Goal: Find specific page/section: Find specific page/section

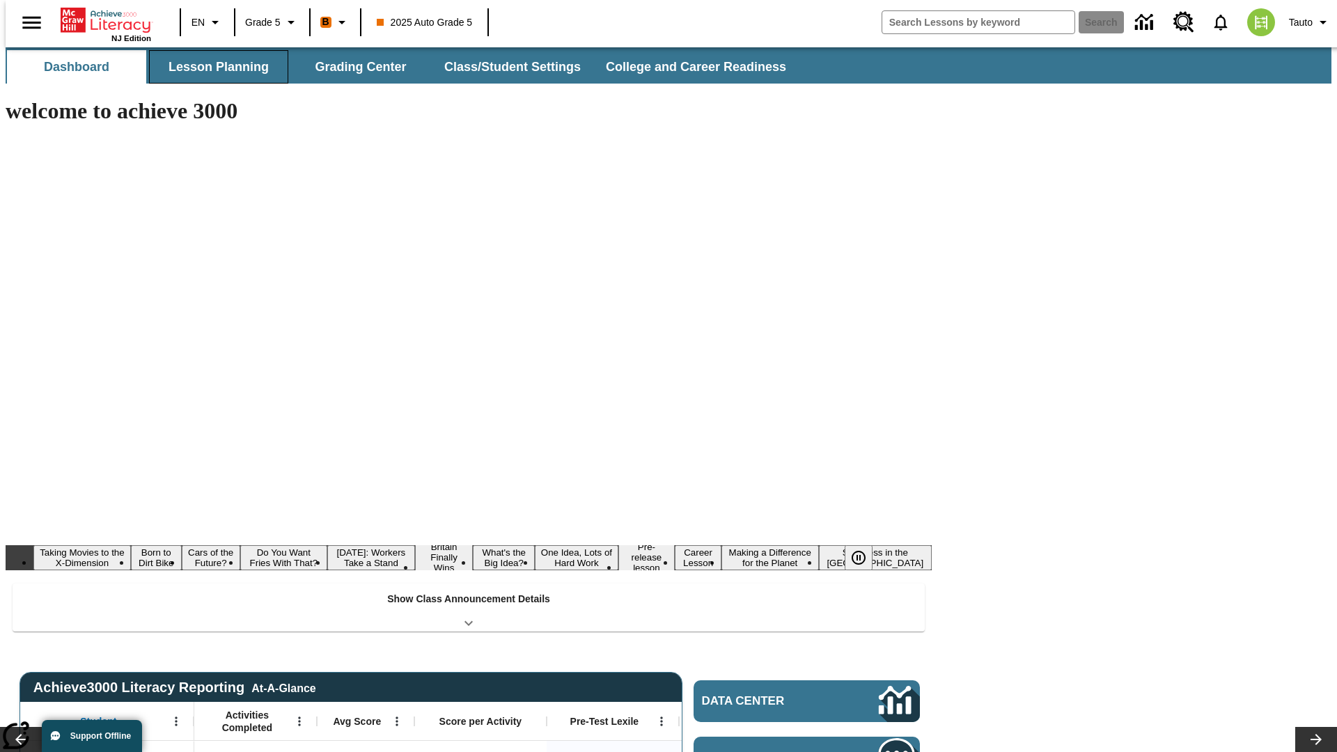
click at [213, 67] on button "Lesson Planning" at bounding box center [218, 66] width 139 height 33
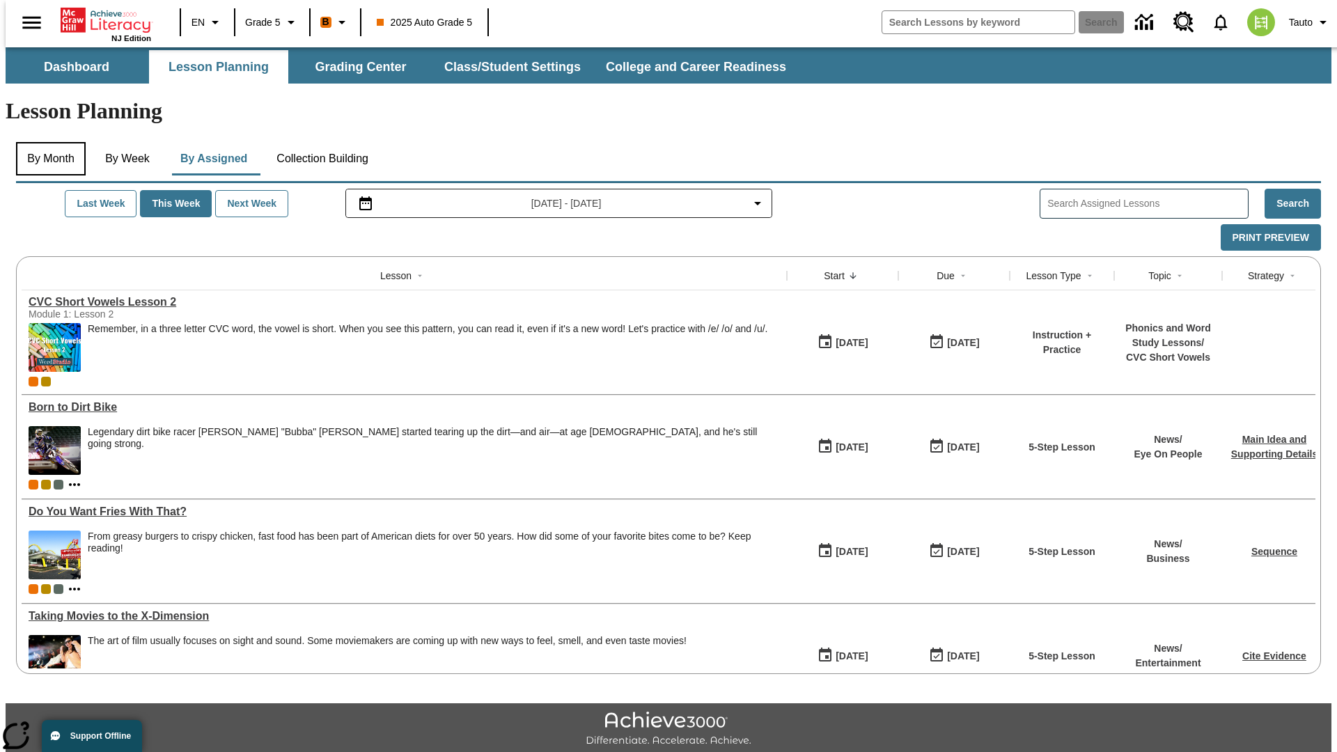
click at [47, 142] on button "By Month" at bounding box center [51, 158] width 70 height 33
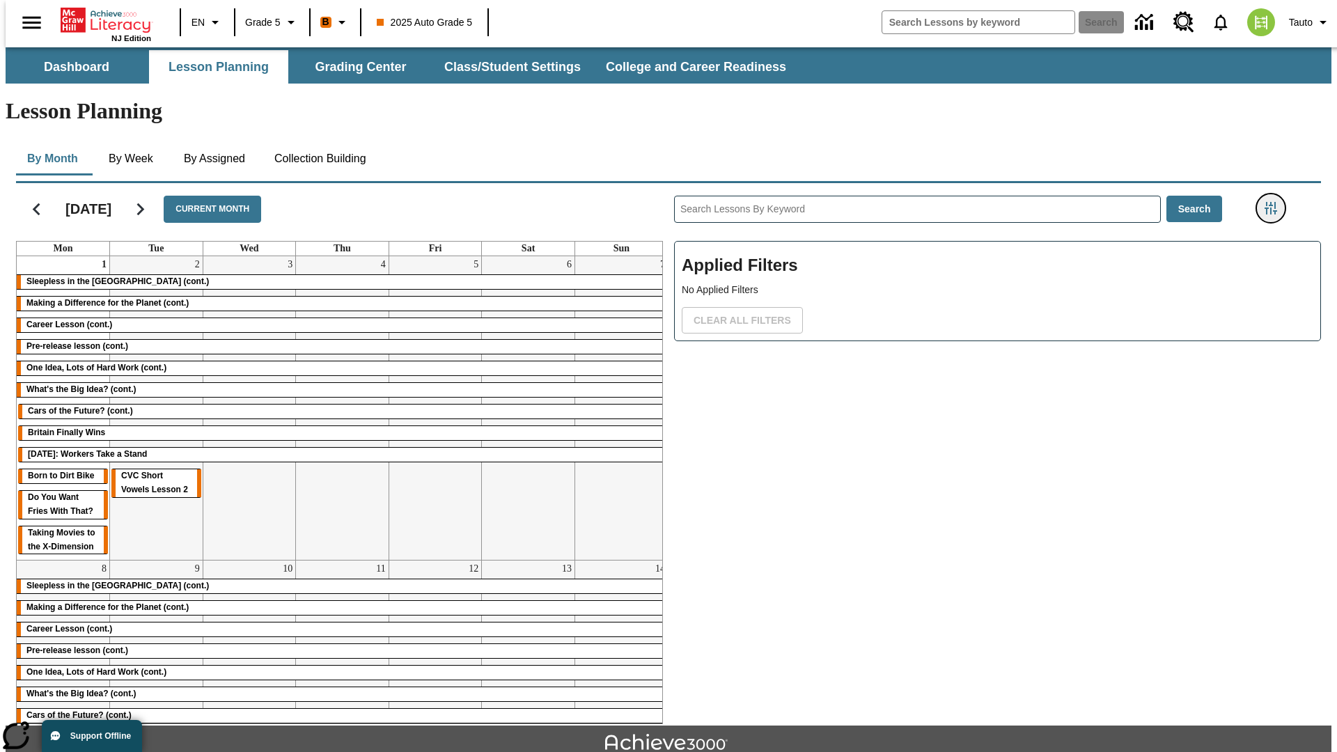
click at [1275, 202] on icon "Filters Side menu" at bounding box center [1270, 208] width 13 height 13
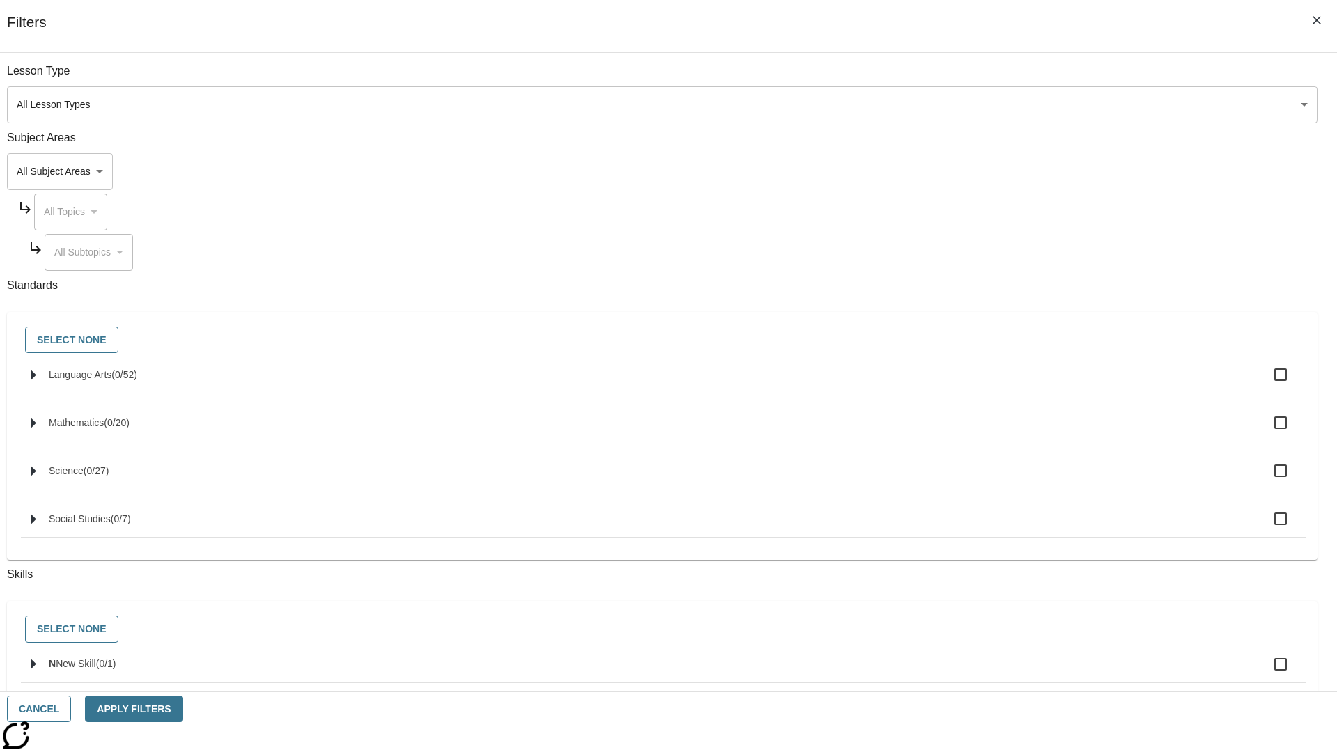
click at [1003, 104] on body "Skip to main content NJ Edition EN Grade 5 B 2025 Auto Grade 5 Search 0 Tauto D…" at bounding box center [669, 431] width 1326 height 768
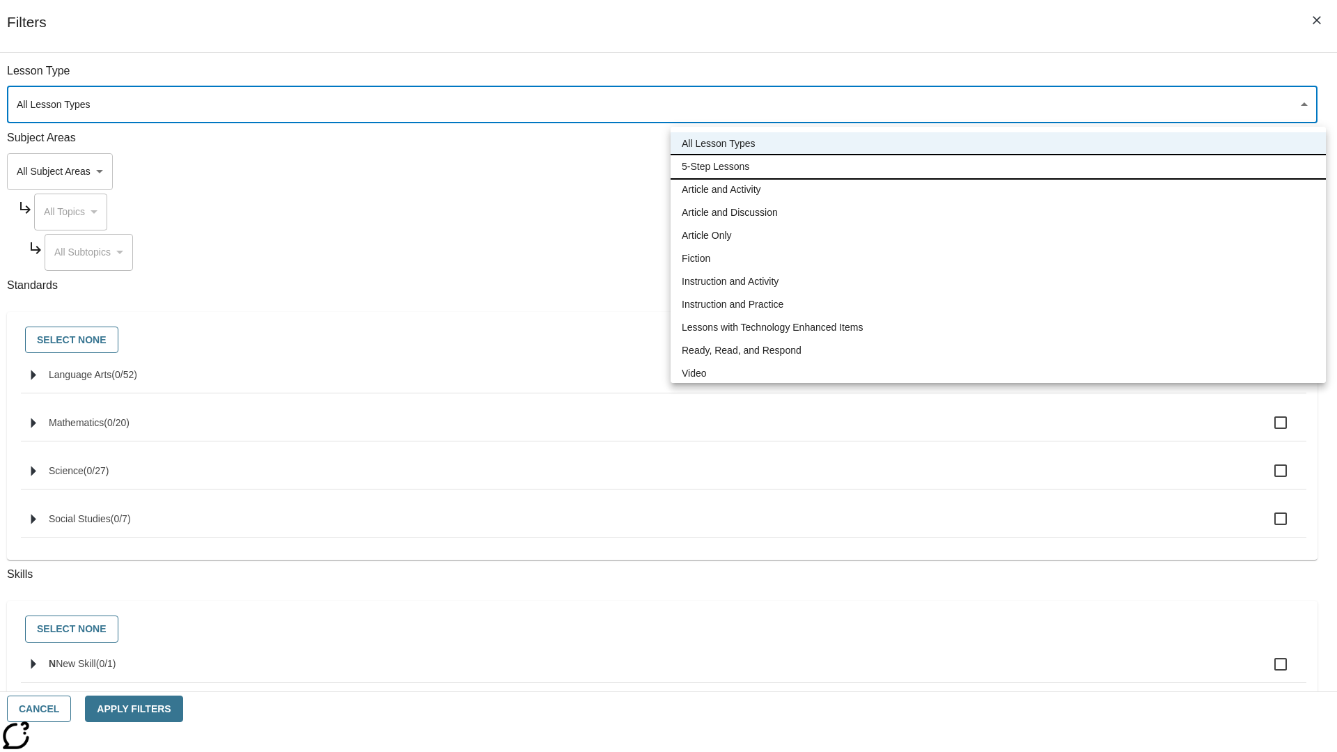
click at [998, 166] on li "5-Step Lessons" at bounding box center [997, 166] width 655 height 23
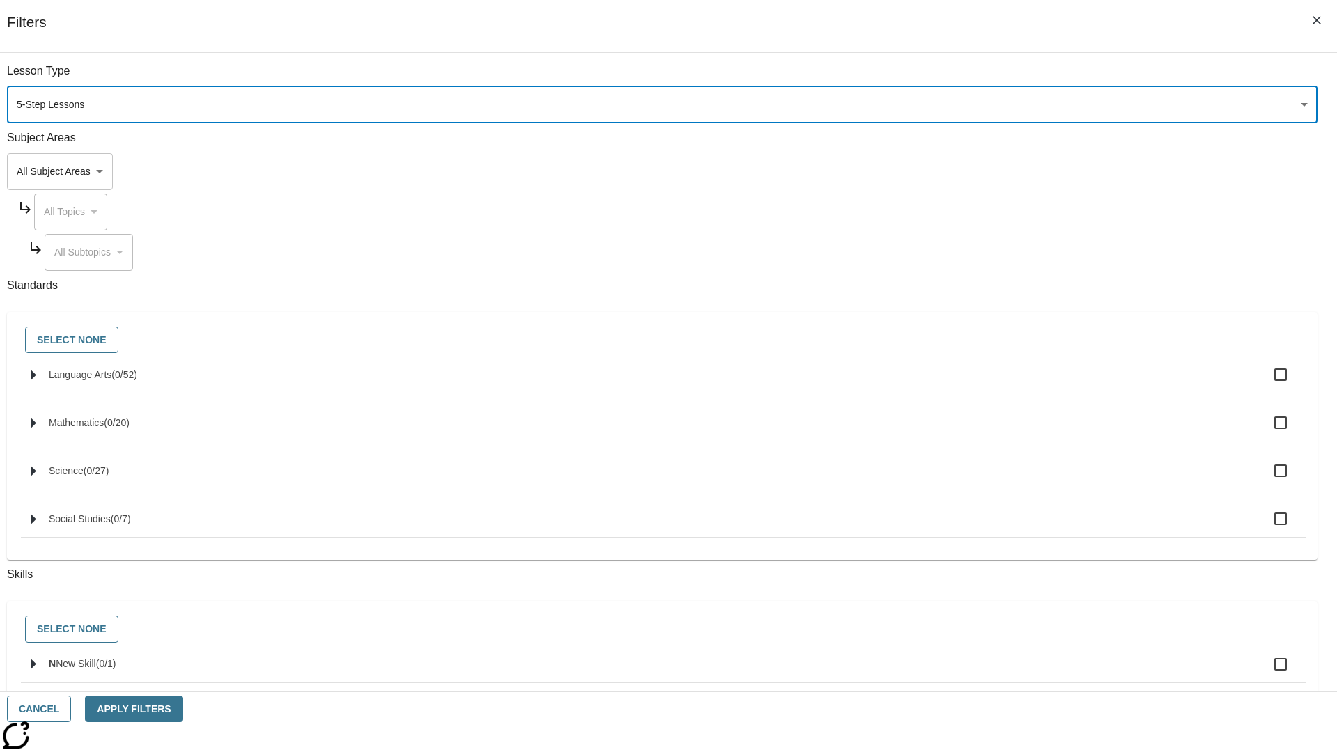
type input "1"
click at [182, 709] on button "Apply Filters" at bounding box center [133, 709] width 97 height 27
